Goal: Task Accomplishment & Management: Manage account settings

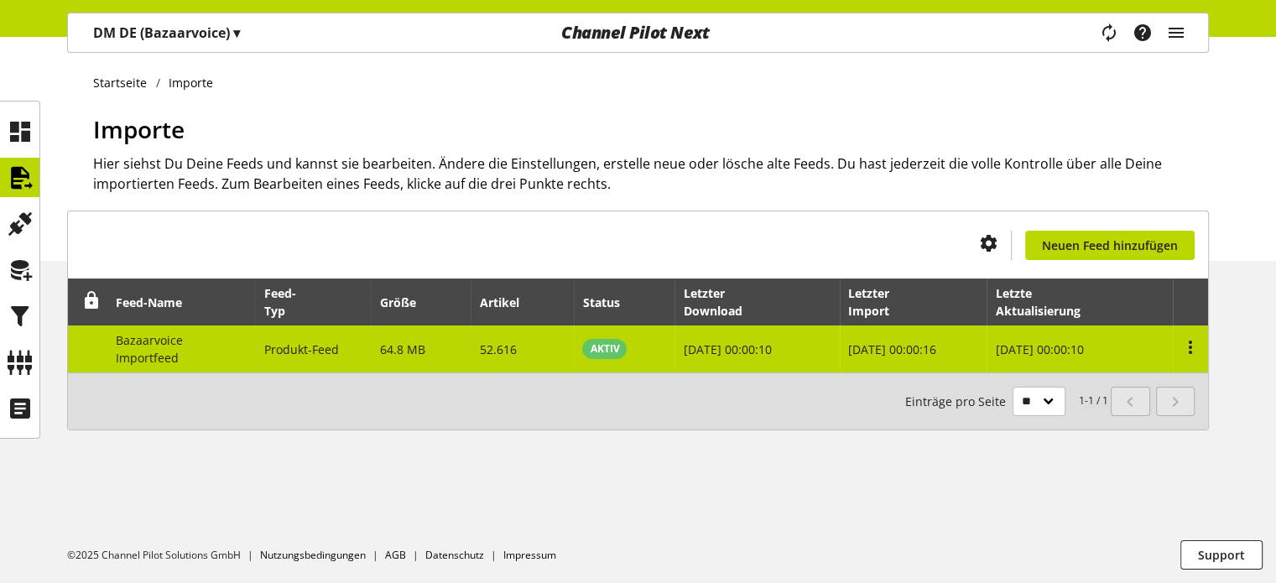
click at [210, 359] on td "Bazaarvoice Importfeed" at bounding box center [181, 349] width 149 height 47
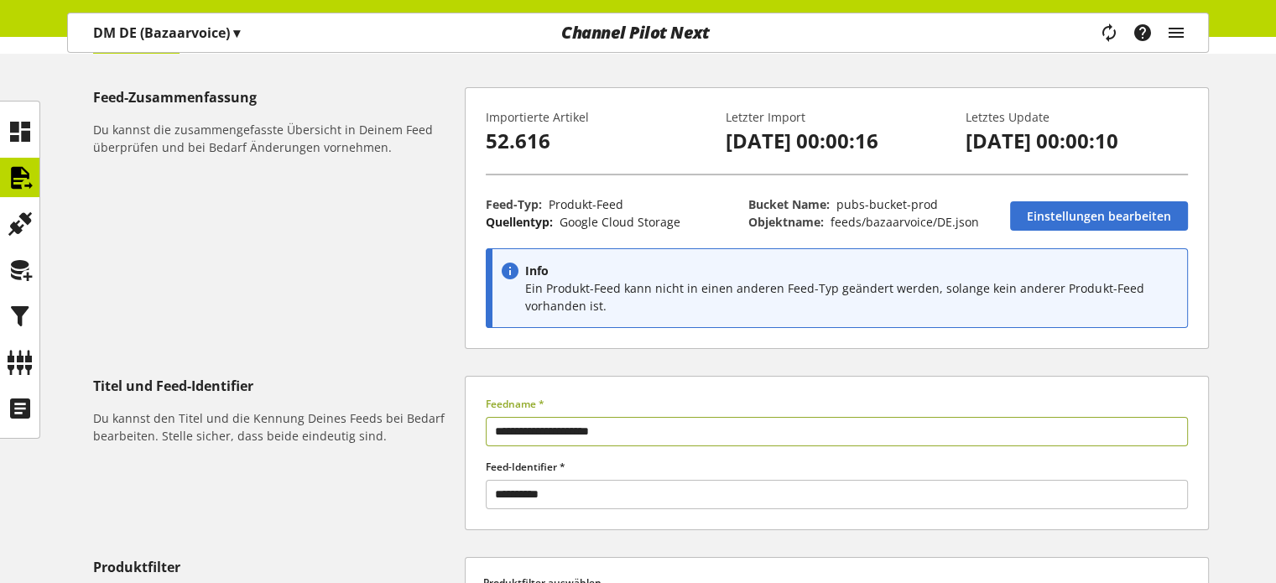
scroll to position [84, 0]
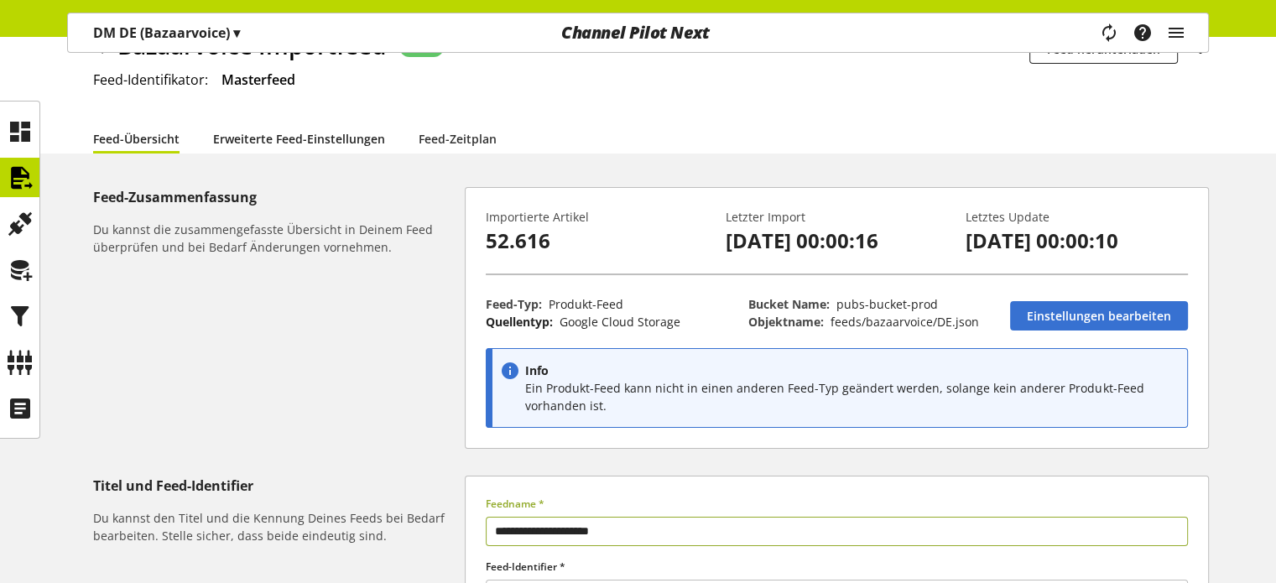
click at [287, 139] on link "Erweiterte Feed-Einstellungen" at bounding box center [299, 139] width 172 height 18
select select "********"
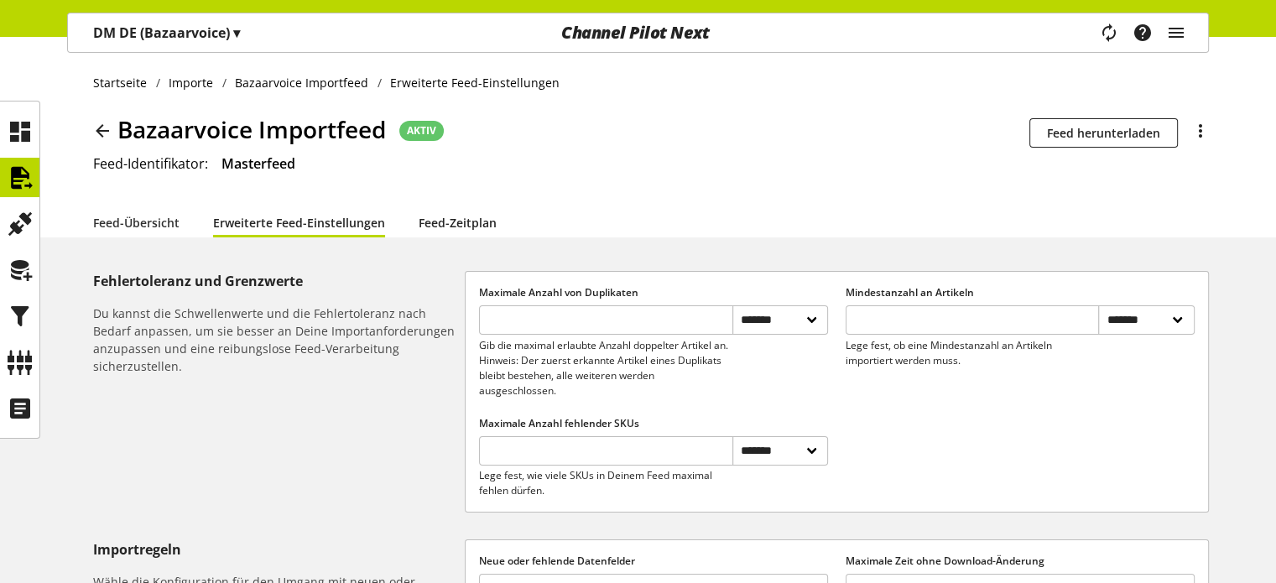
click at [453, 223] on link "Feed-Zeitplan" at bounding box center [458, 223] width 78 height 18
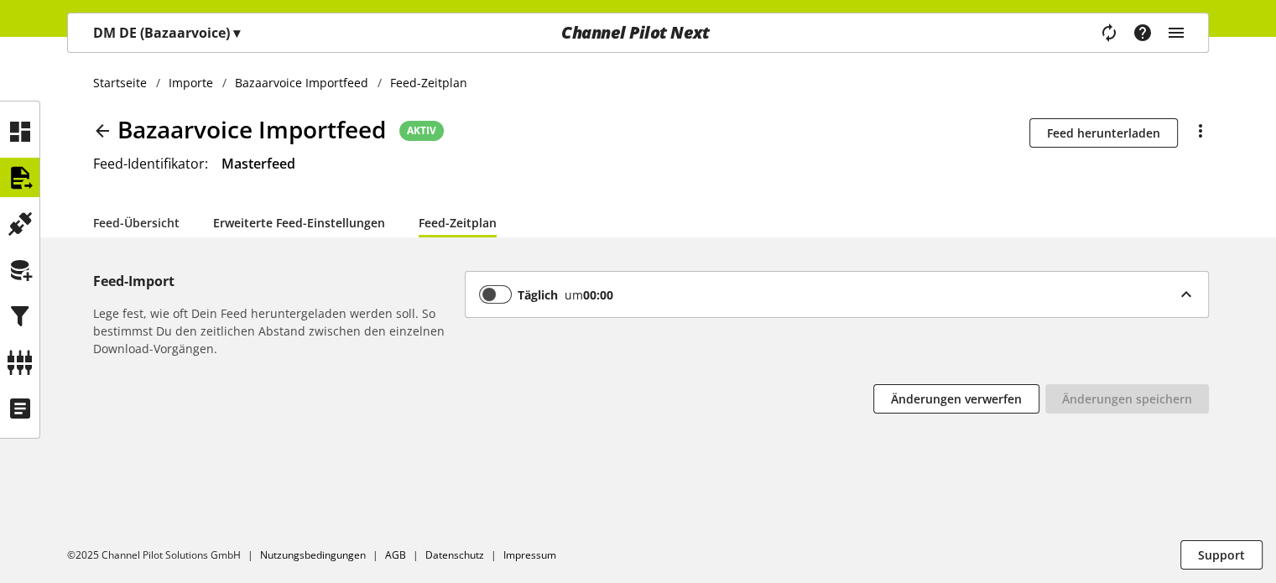
click at [305, 219] on link "Erweiterte Feed-Einstellungen" at bounding box center [299, 223] width 172 height 18
select select "********"
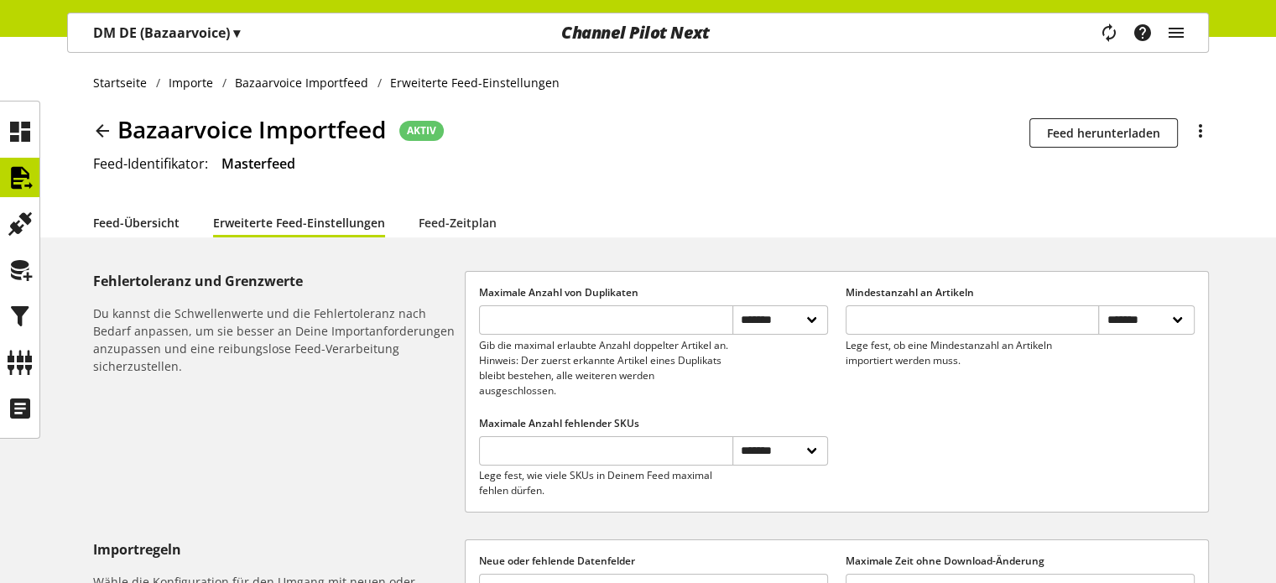
click at [138, 225] on link "Feed-Übersicht" at bounding box center [136, 223] width 86 height 18
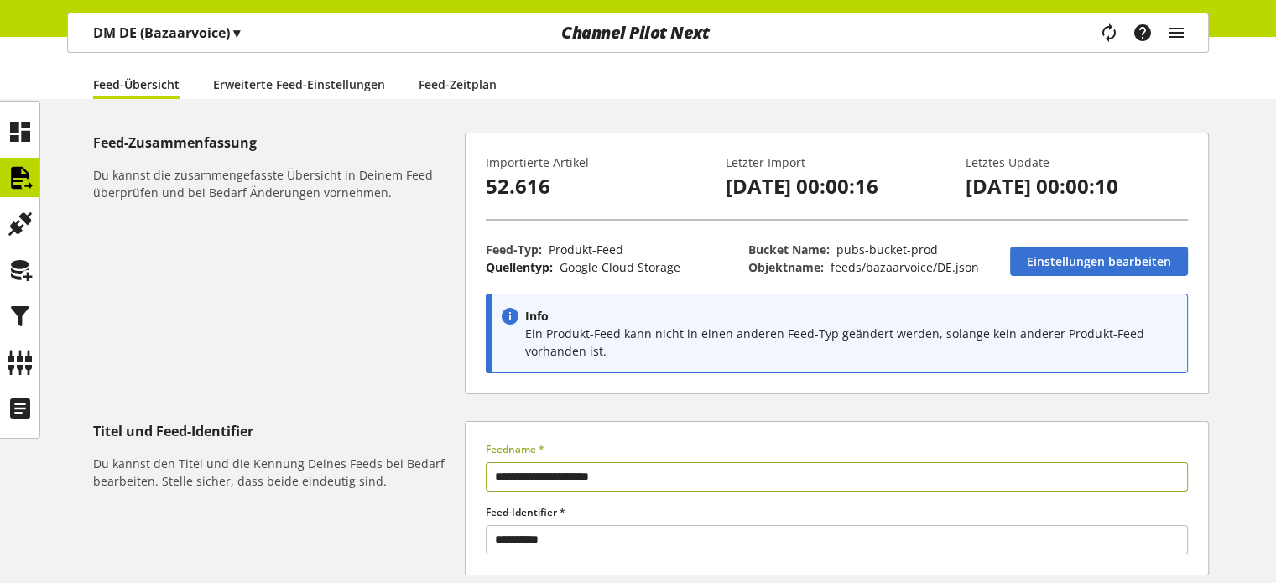
scroll to position [168, 0]
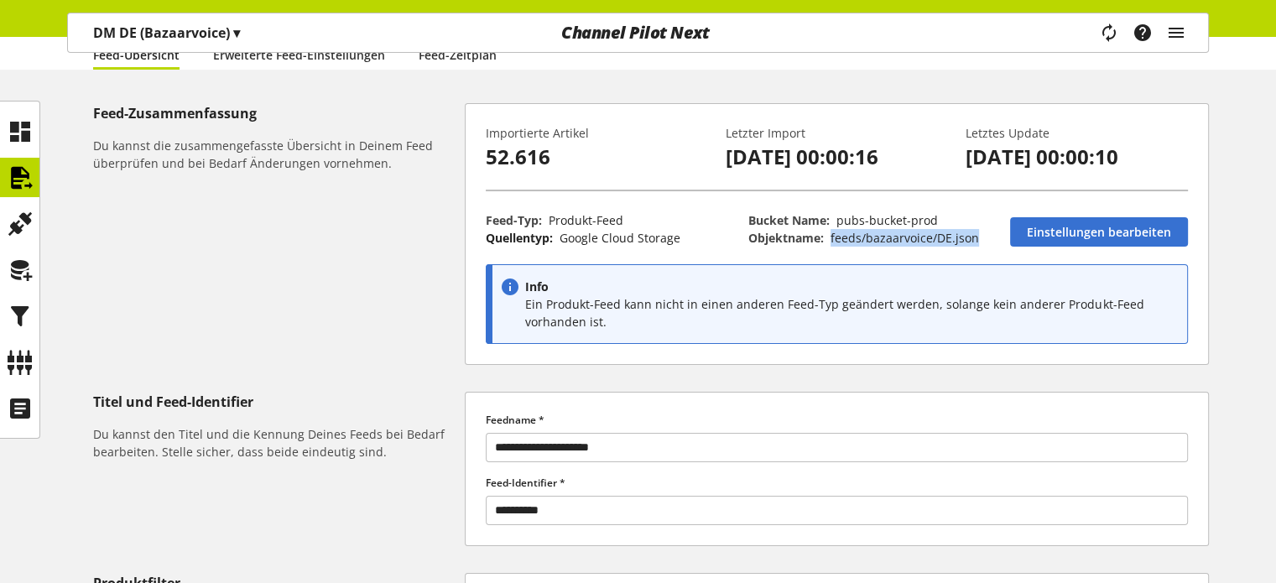
drag, startPoint x: 833, startPoint y: 241, endPoint x: 973, endPoint y: 244, distance: 140.2
click at [973, 244] on span "feeds/bazaarvoice/DE.json" at bounding box center [905, 238] width 149 height 16
drag, startPoint x: 748, startPoint y: 238, endPoint x: 983, endPoint y: 241, distance: 234.1
click at [983, 241] on p "Objektname: feeds/bazaarvoice/DE.json" at bounding box center [870, 238] width 244 height 18
copy p "Objektname: feeds/bazaarvoice/DE.json"
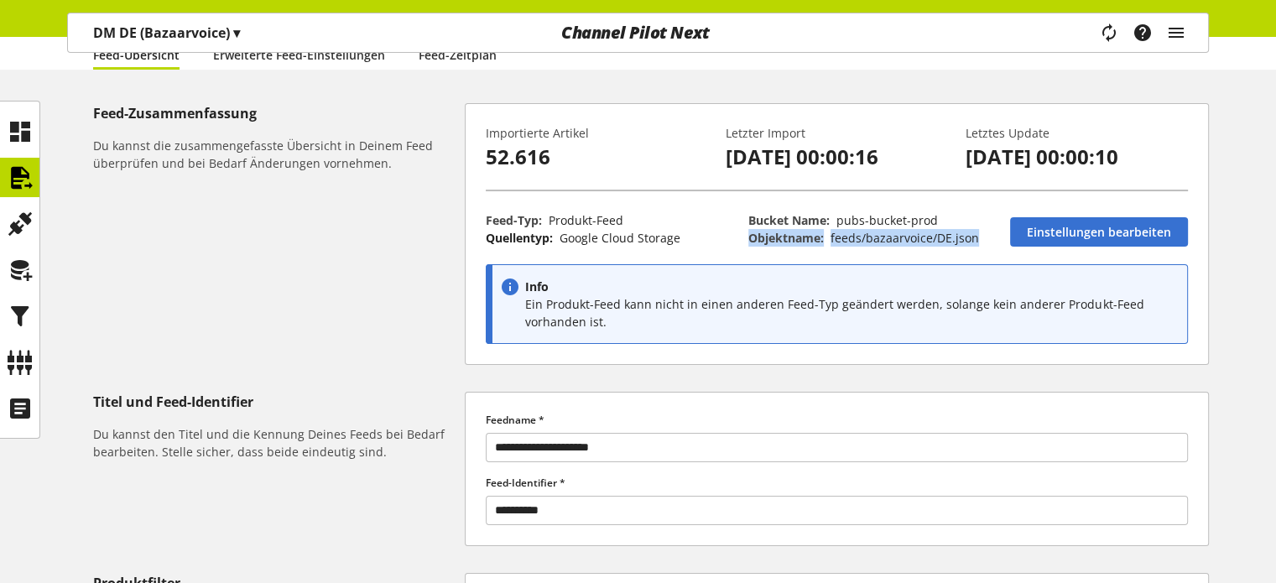
scroll to position [0, 0]
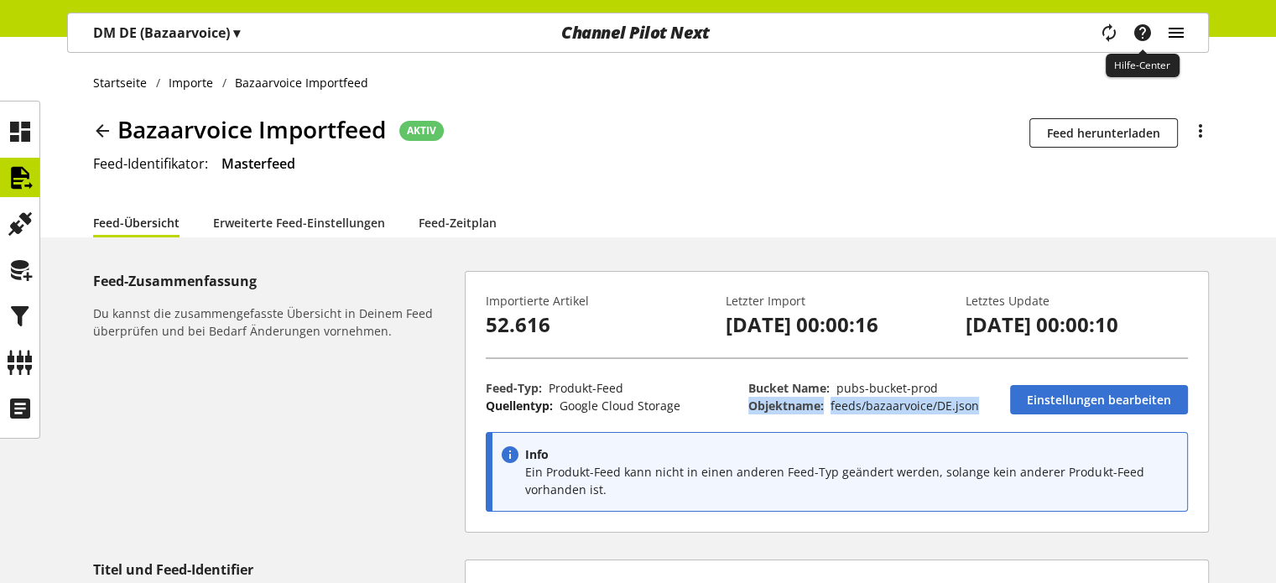
click at [1171, 32] on icon "main navigation" at bounding box center [1176, 33] width 20 height 30
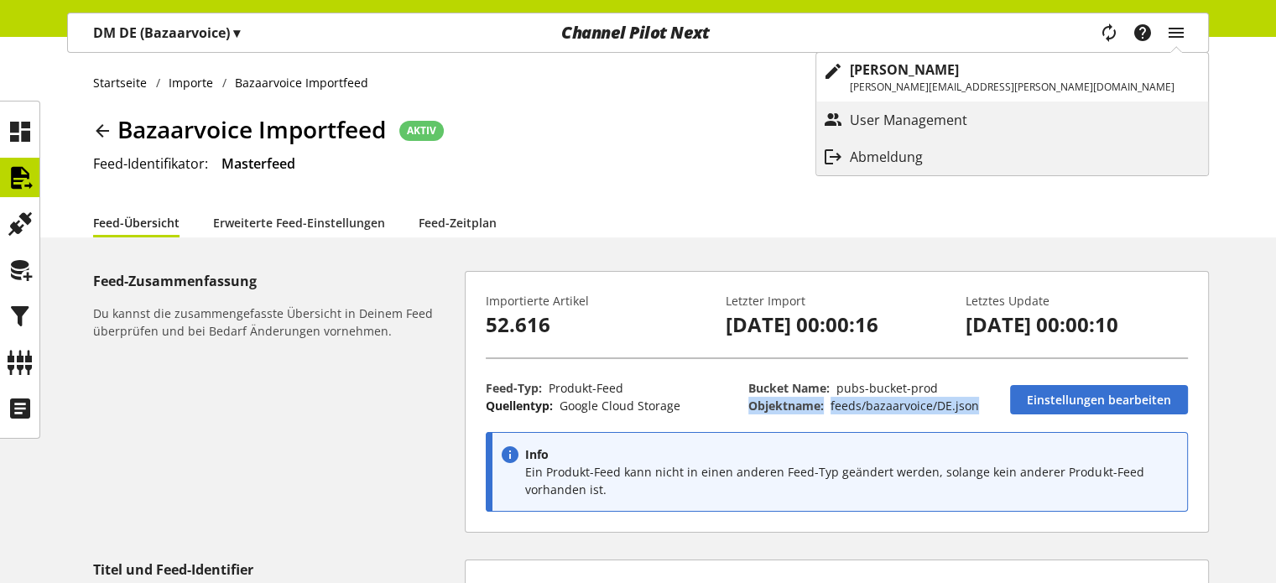
click at [957, 150] on p "Abmeldung" at bounding box center [903, 157] width 107 height 20
